Goal: Complete application form

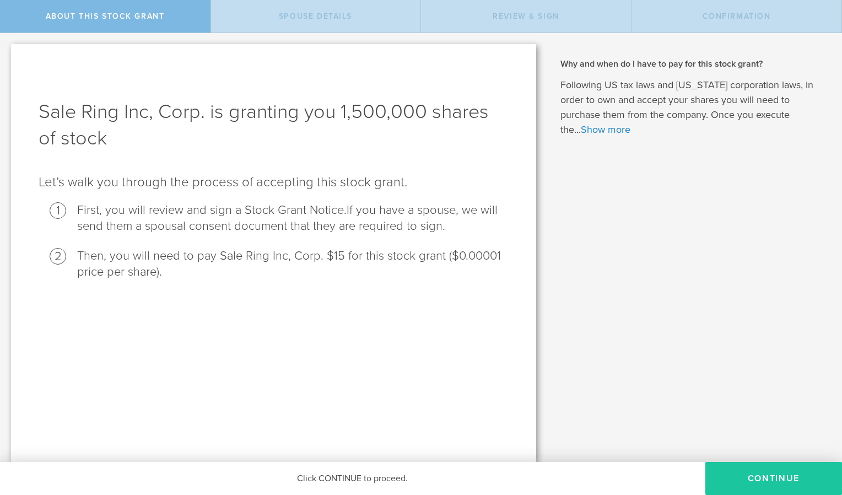
click at [744, 474] on button "CONTINUE" at bounding box center [774, 478] width 137 height 33
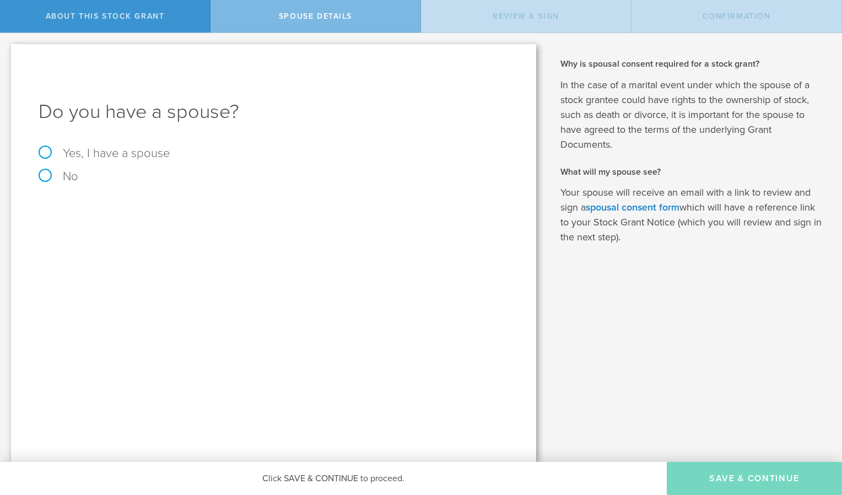
click at [45, 151] on label "Yes, I have a spouse" at bounding box center [274, 153] width 470 height 12
click at [7, 51] on input "Yes, I have a spouse" at bounding box center [3, 42] width 7 height 18
radio input "true"
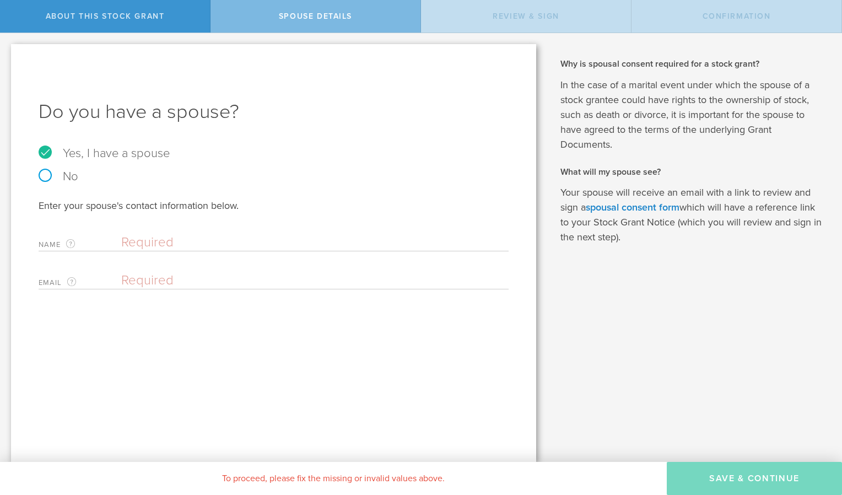
click at [45, 182] on form "Do you have a spouse? Yes, I have a spouse No Enter your spouse's contact infor…" at bounding box center [274, 194] width 470 height 191
click at [46, 175] on label "No" at bounding box center [274, 176] width 470 height 12
click at [7, 51] on input "No" at bounding box center [3, 42] width 7 height 18
radio input "true"
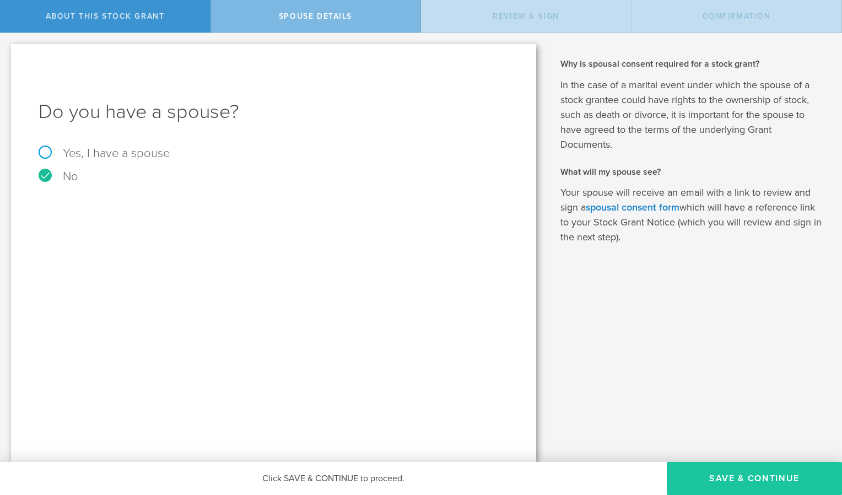
click at [727, 476] on button "Save & Continue" at bounding box center [754, 478] width 175 height 33
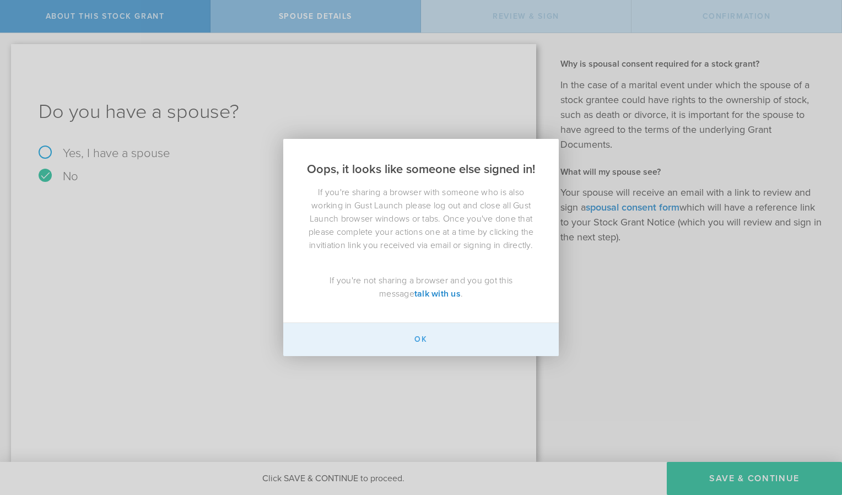
click at [422, 335] on button "Ok" at bounding box center [421, 339] width 276 height 33
